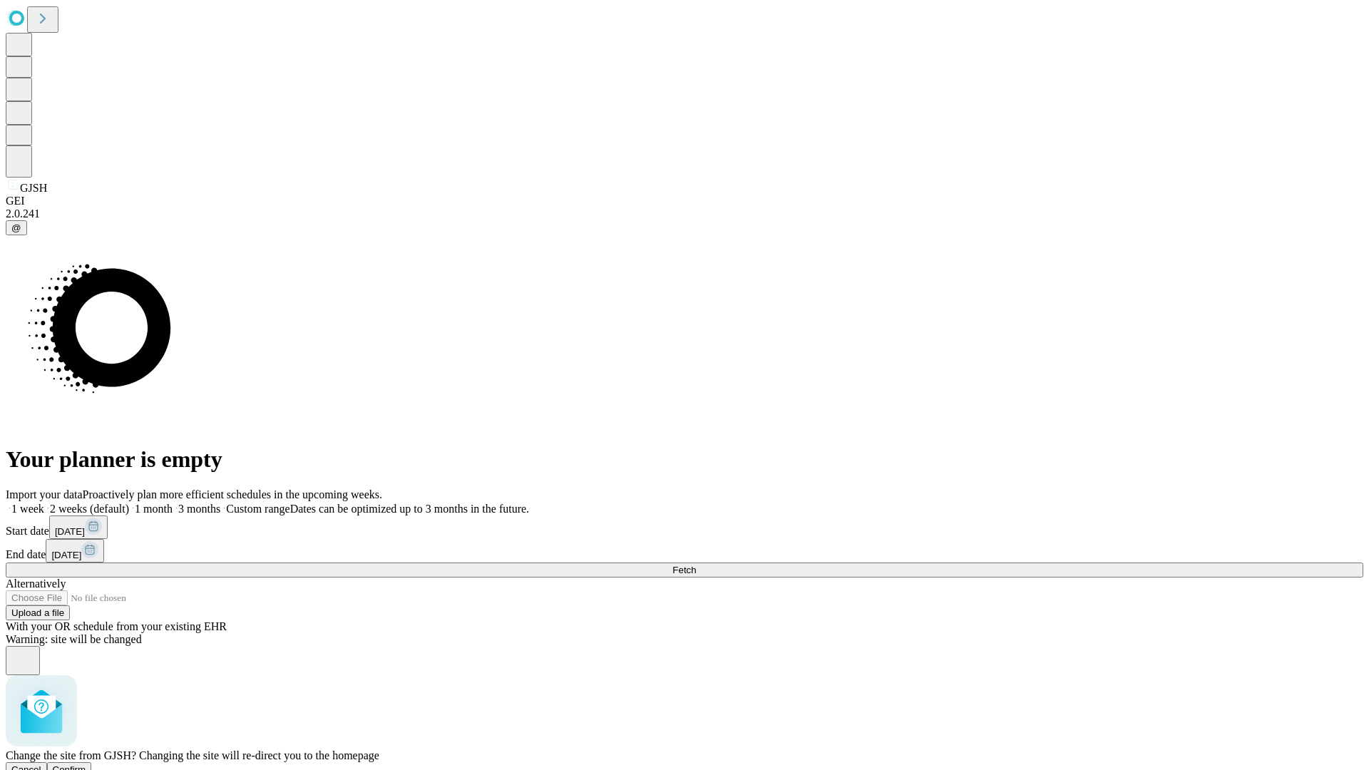
click at [86, 764] on span "Confirm" at bounding box center [70, 769] width 34 height 11
click at [696, 565] on span "Fetch" at bounding box center [684, 570] width 24 height 11
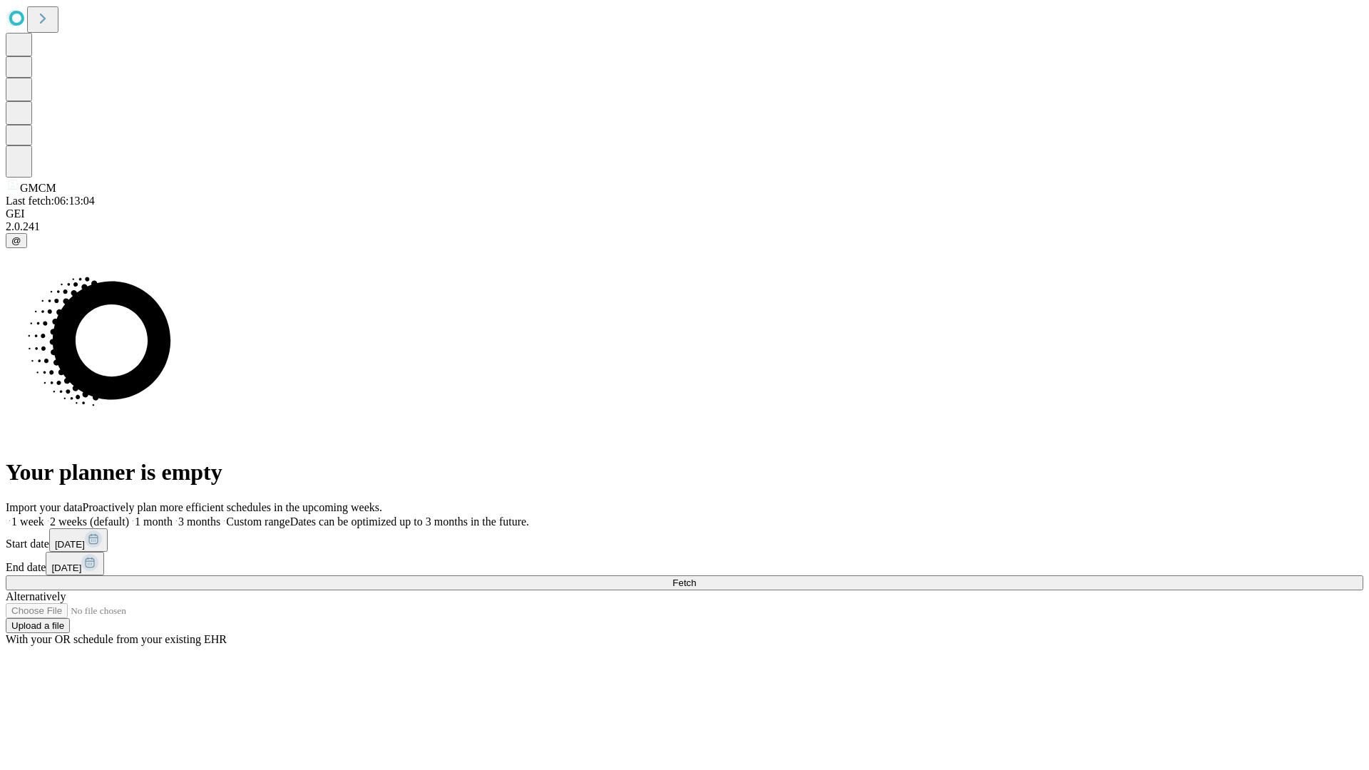
click at [696, 578] on span "Fetch" at bounding box center [684, 583] width 24 height 11
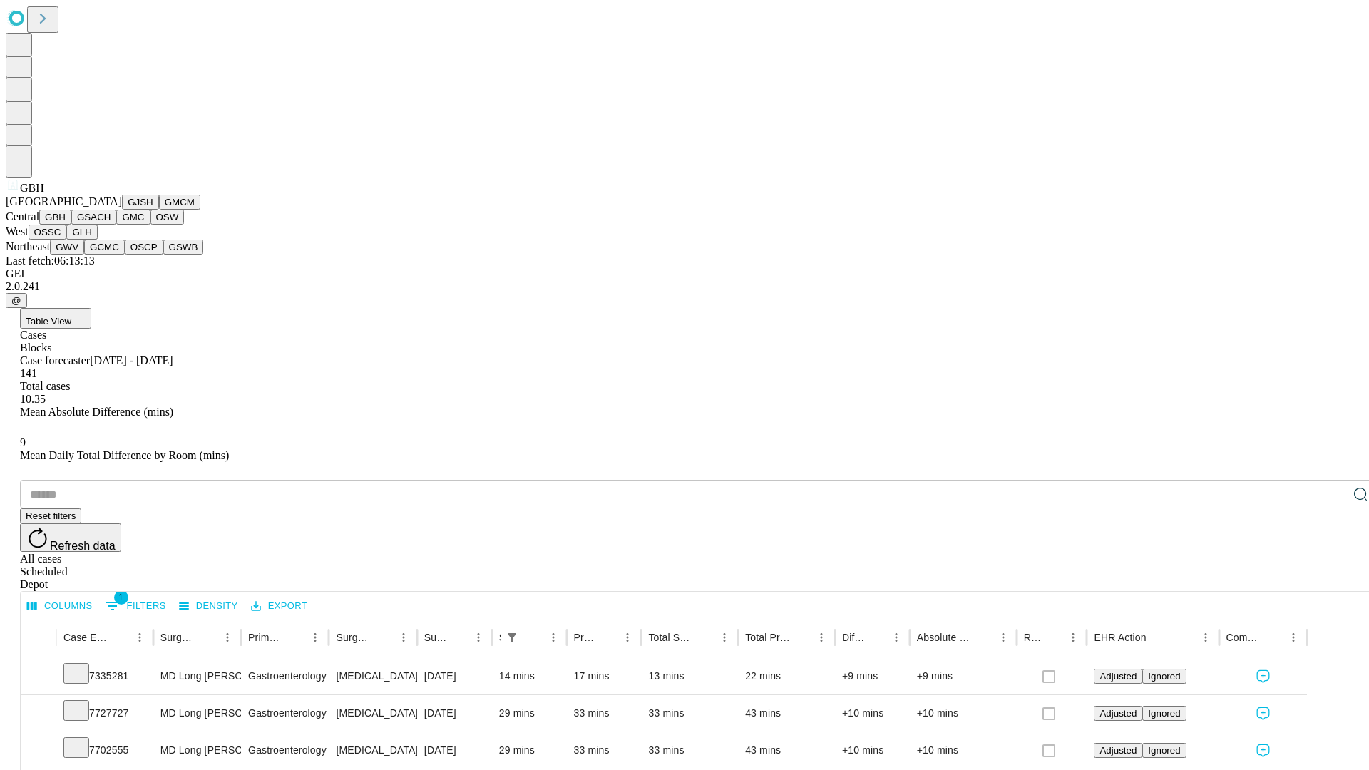
click at [111, 225] on button "GSACH" at bounding box center [93, 217] width 45 height 15
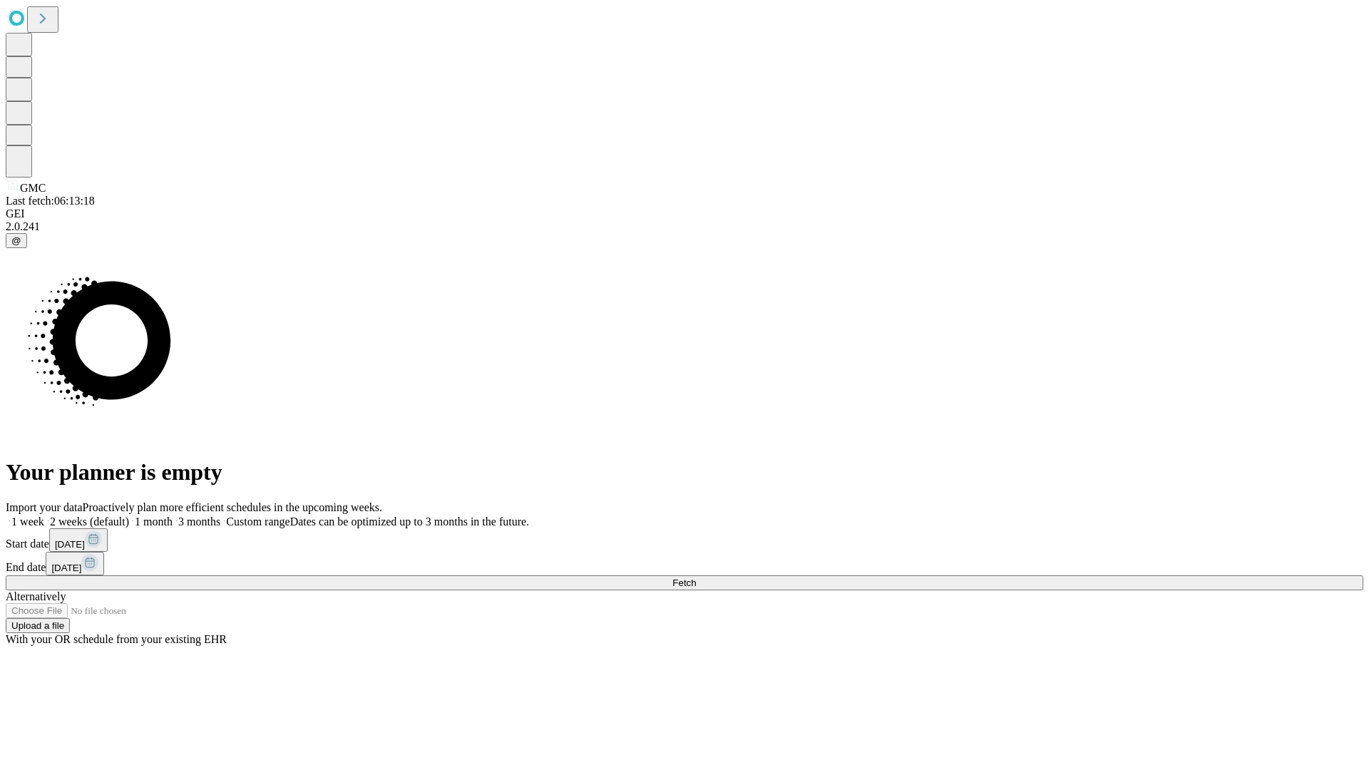
click at [696, 578] on span "Fetch" at bounding box center [684, 583] width 24 height 11
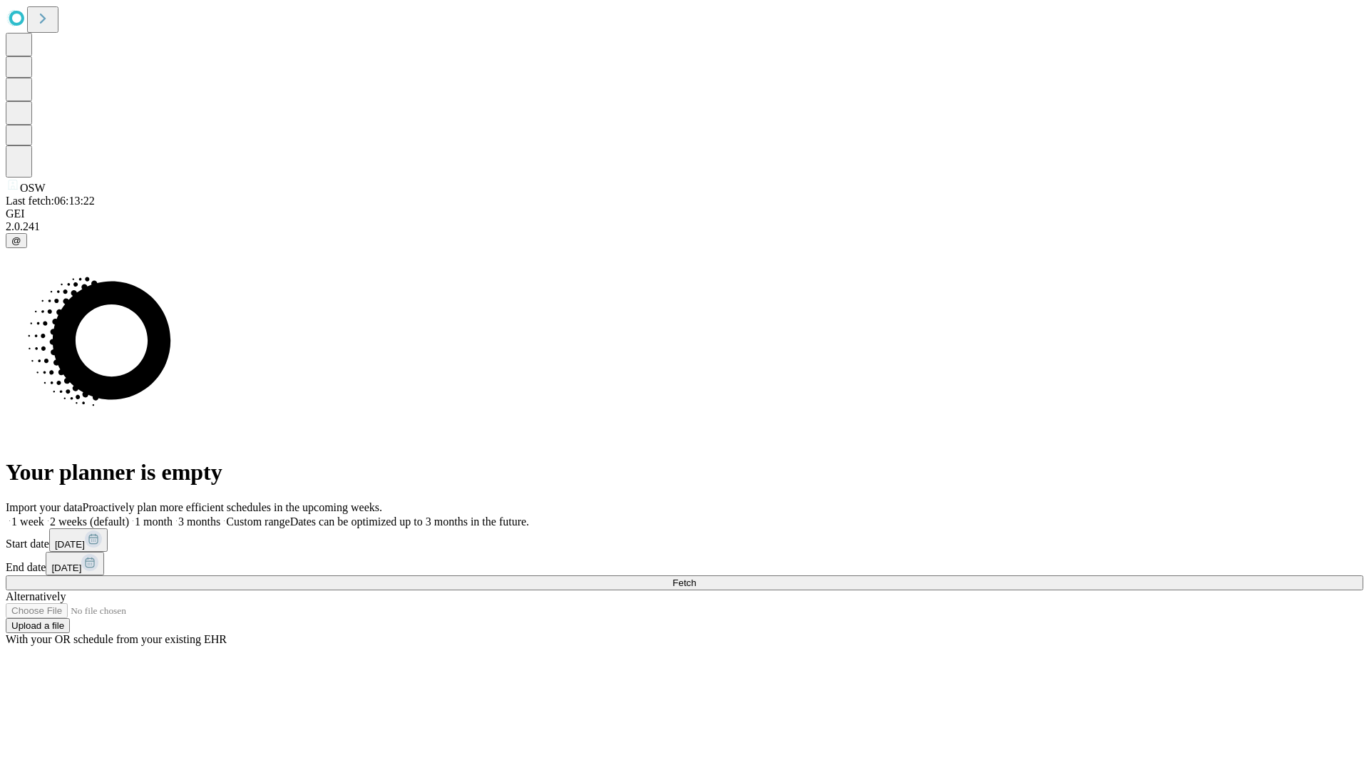
click at [696, 578] on span "Fetch" at bounding box center [684, 583] width 24 height 11
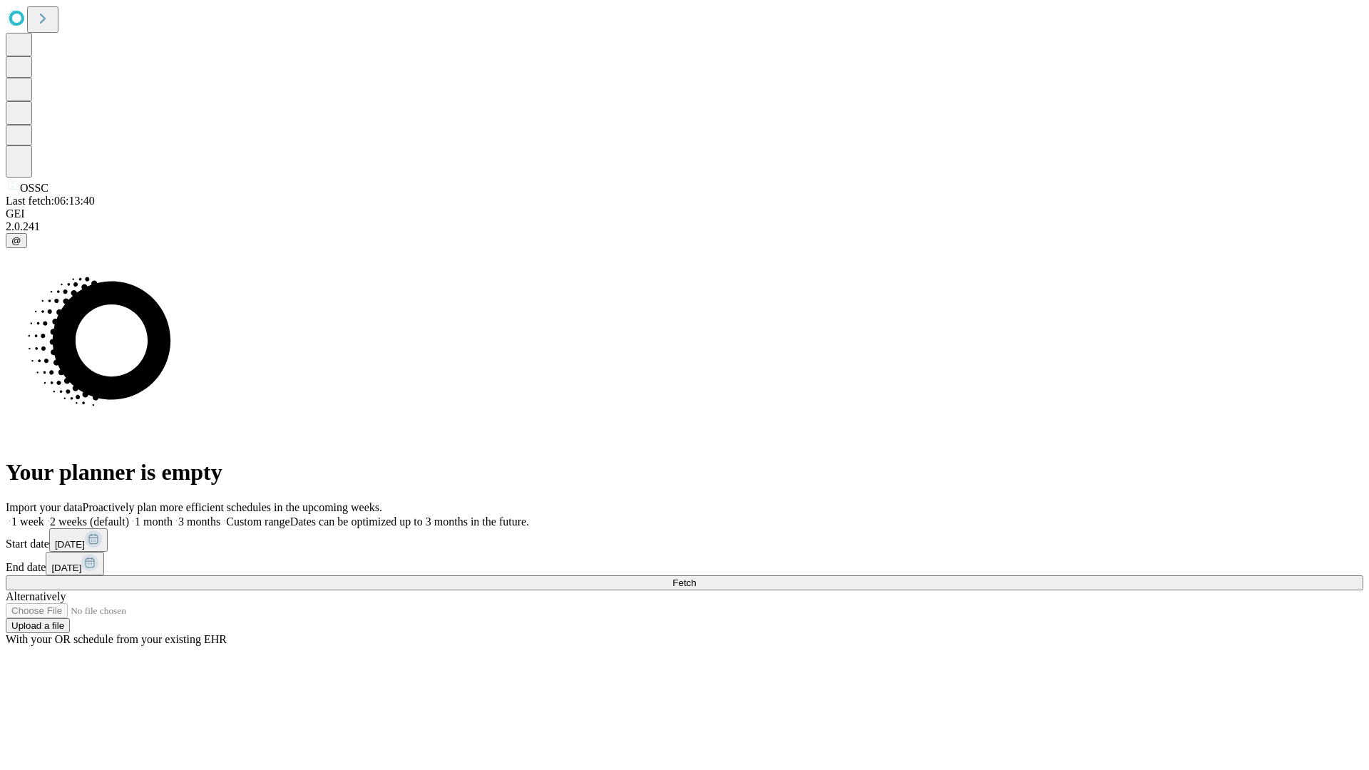
click at [696, 578] on span "Fetch" at bounding box center [684, 583] width 24 height 11
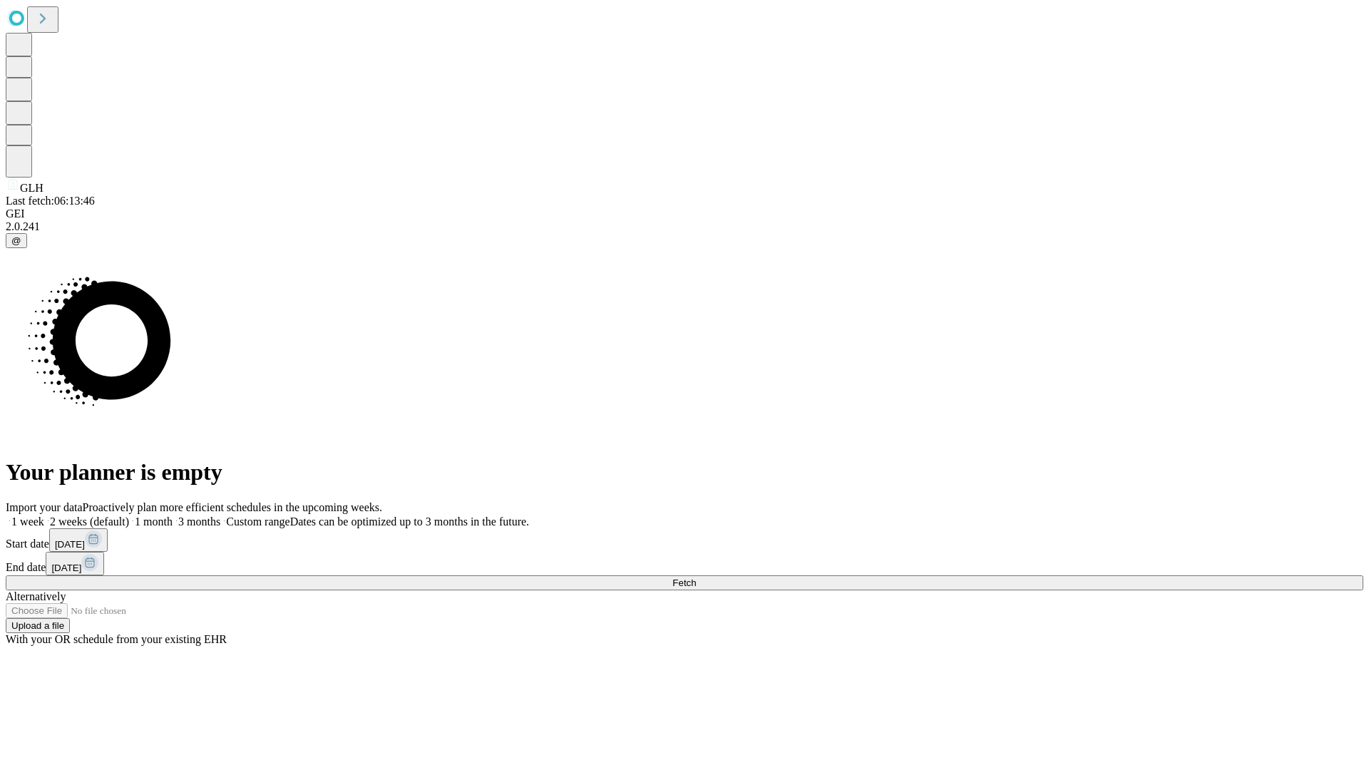
click at [696, 578] on span "Fetch" at bounding box center [684, 583] width 24 height 11
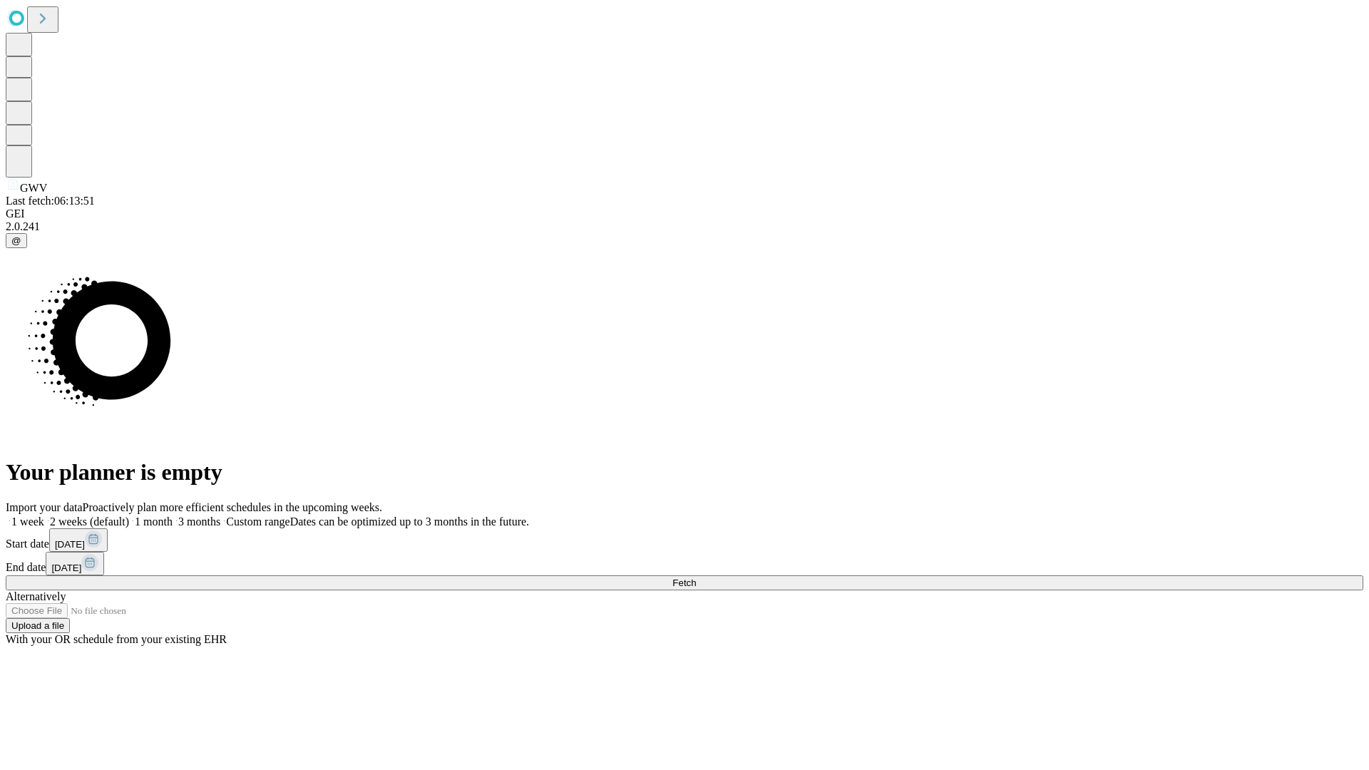
click at [696, 578] on span "Fetch" at bounding box center [684, 583] width 24 height 11
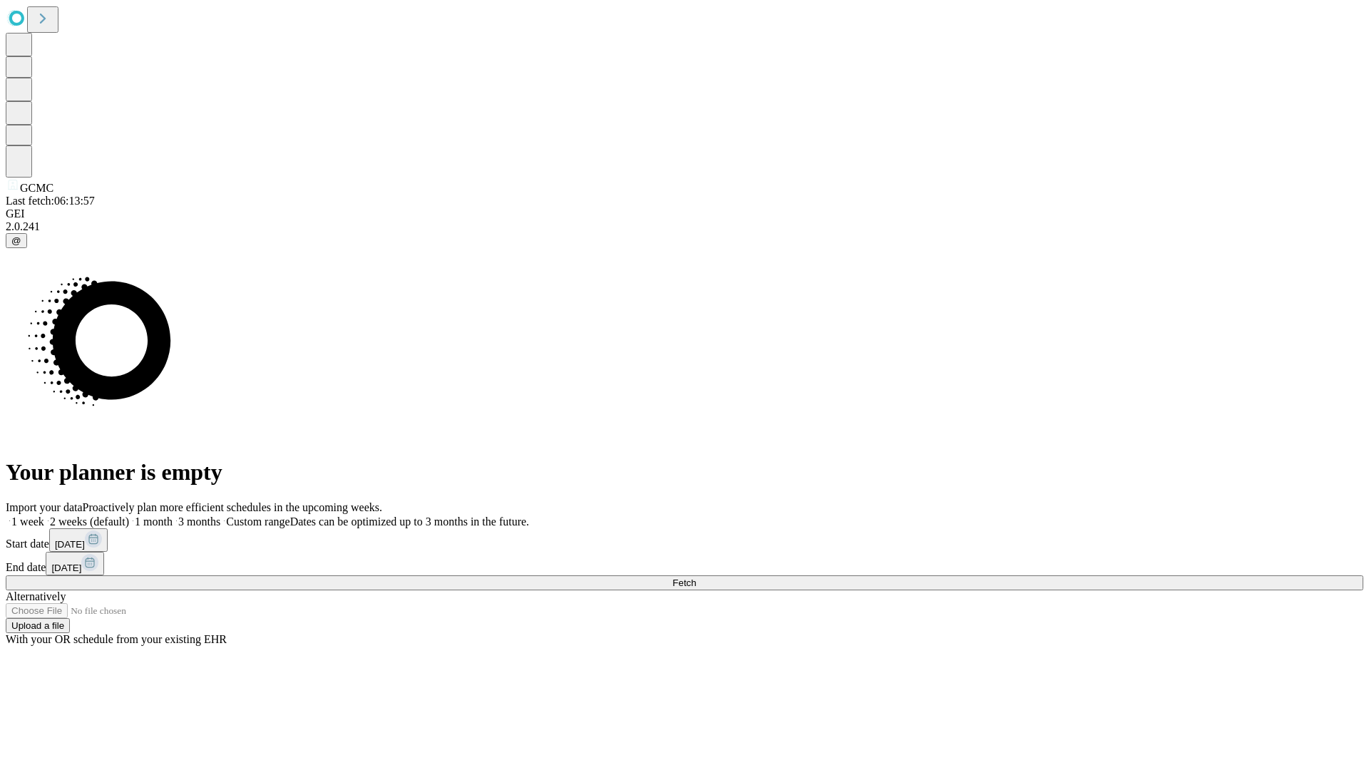
click at [696, 578] on span "Fetch" at bounding box center [684, 583] width 24 height 11
